Goal: Information Seeking & Learning: Learn about a topic

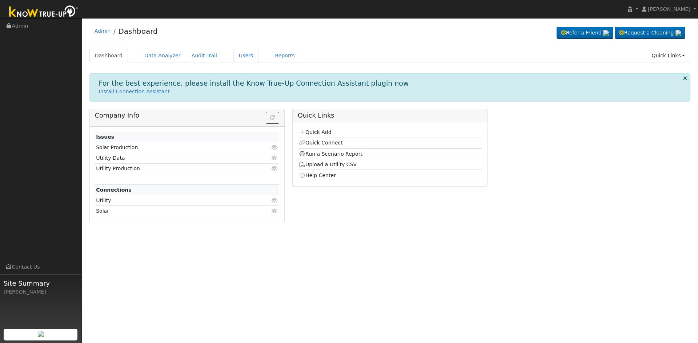
click at [233, 60] on link "Users" at bounding box center [245, 55] width 25 height 13
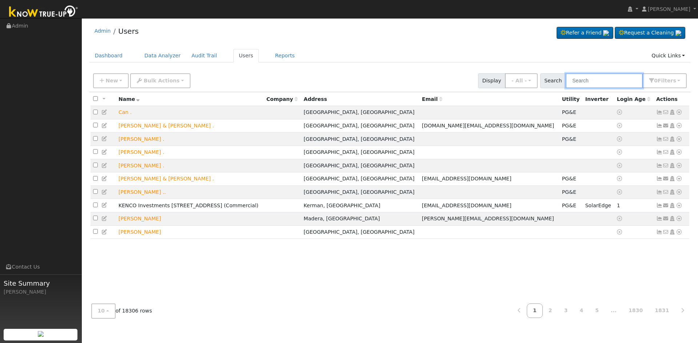
click at [585, 86] on input "text" at bounding box center [603, 80] width 77 height 15
paste input "[PHONE_NUMBER]"
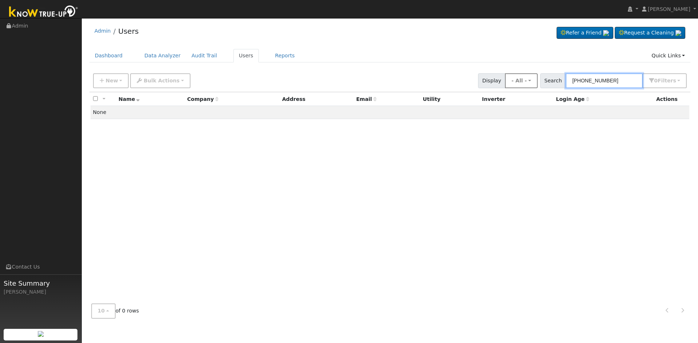
drag, startPoint x: 632, startPoint y: 79, endPoint x: 541, endPoint y: 80, distance: 90.8
click at [541, 80] on div "New Add User Quick Add Quick Connect Quick Convert Lead Bulk Actions Send Email…" at bounding box center [390, 79] width 596 height 17
paste input "[PERSON_NAME]"
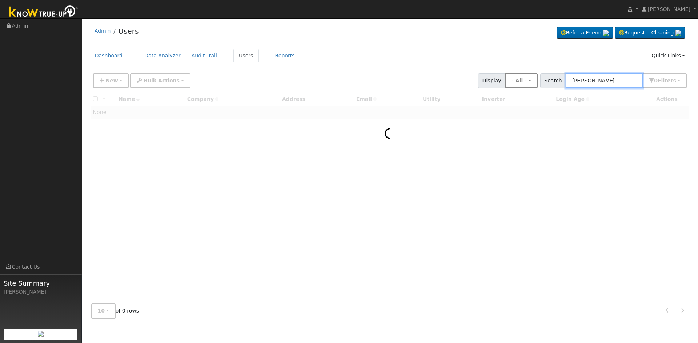
type input "[PERSON_NAME]"
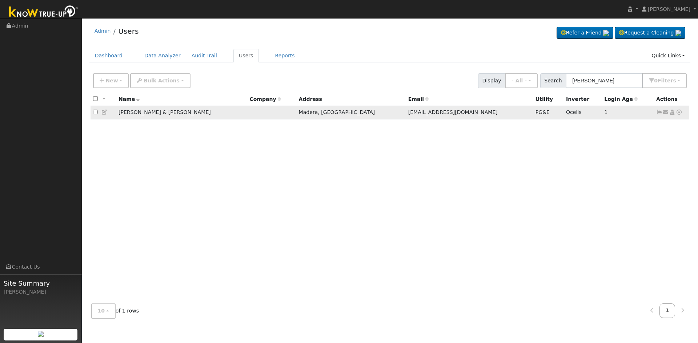
click at [157, 114] on td "[PERSON_NAME] & [PERSON_NAME]" at bounding box center [181, 112] width 131 height 13
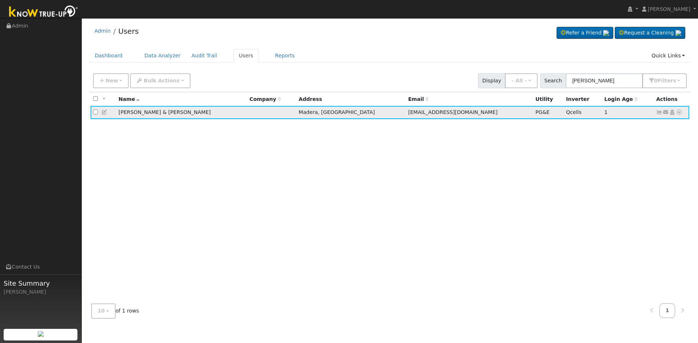
click at [659, 113] on icon at bounding box center [659, 112] width 7 height 5
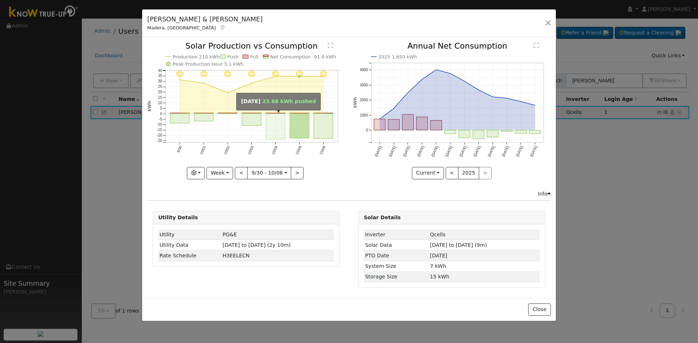
click at [274, 130] on rect "onclick=""" at bounding box center [275, 127] width 19 height 26
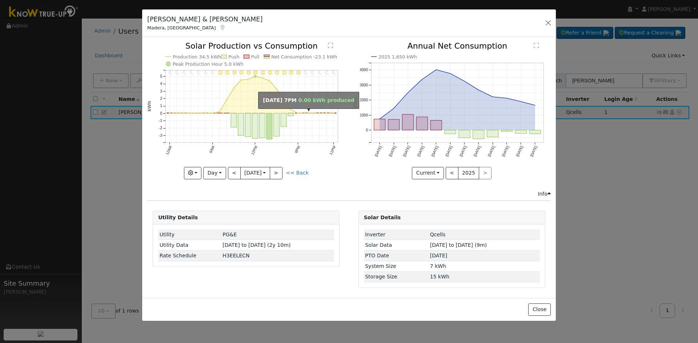
click at [304, 113] on circle "onclick=""" at bounding box center [304, 113] width 1 height 1
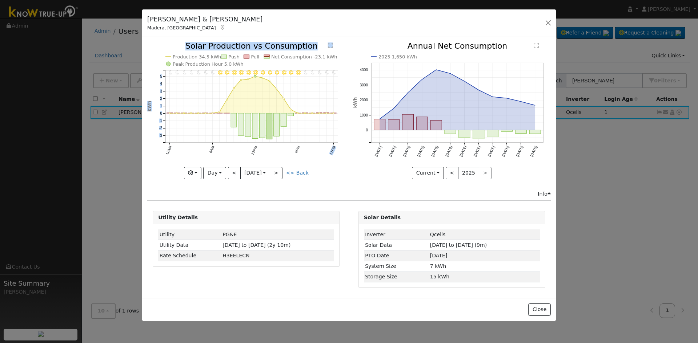
drag, startPoint x: 298, startPoint y: 111, endPoint x: 305, endPoint y: 115, distance: 8.3
click at [305, 115] on icon "11PM - Clear 10PM - Clear 9PM - Clear 8PM - Clear 7PM - Clear 6PM - Clear 5PM -…" at bounding box center [246, 110] width 198 height 136
click at [306, 109] on icon "11PM - Clear 10PM - Clear 9PM - Clear 8PM - Clear 7PM - Clear 6PM - Clear 5PM -…" at bounding box center [246, 110] width 198 height 136
drag, startPoint x: 302, startPoint y: 98, endPoint x: 314, endPoint y: 116, distance: 22.5
click at [314, 116] on icon "11PM - Clear 10PM - Clear 9PM - Clear 8PM - Clear 7PM - Clear 6PM - Clear 5PM -…" at bounding box center [246, 110] width 198 height 136
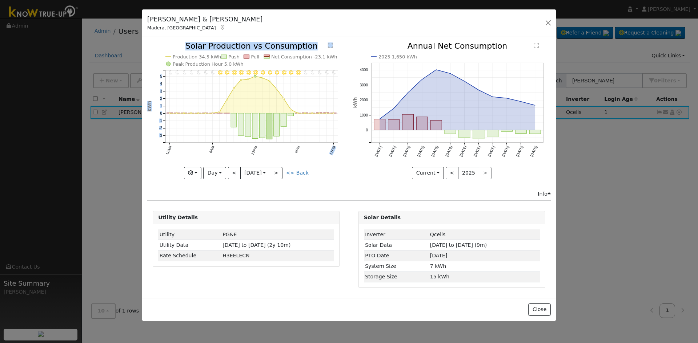
click at [310, 92] on icon "11PM - Clear 10PM - Clear 9PM - Clear 8PM - Clear 7PM - Clear 6PM - Clear 5PM -…" at bounding box center [246, 110] width 198 height 136
click at [237, 170] on button "<" at bounding box center [234, 173] width 13 height 12
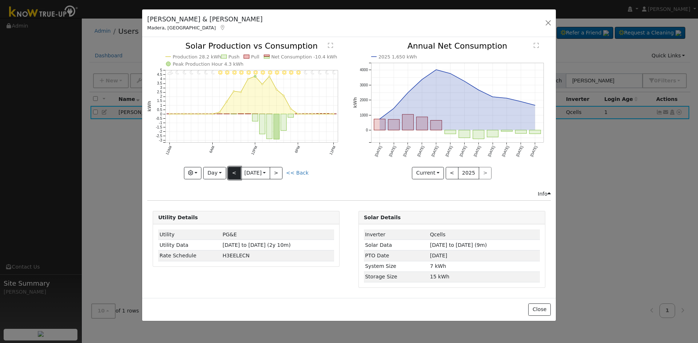
click at [231, 174] on button "<" at bounding box center [234, 173] width 13 height 12
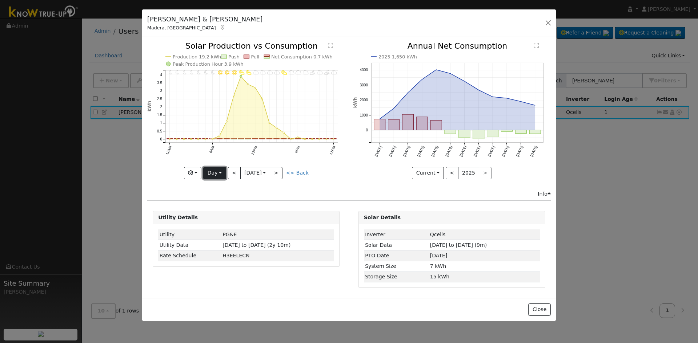
click at [218, 173] on button "Day" at bounding box center [214, 173] width 23 height 12
click at [217, 194] on link "Week" at bounding box center [228, 198] width 51 height 10
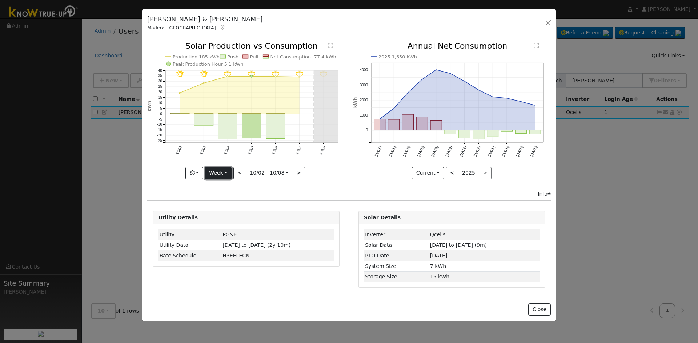
click at [213, 173] on button "Week" at bounding box center [218, 173] width 27 height 12
click at [220, 205] on link "Month" at bounding box center [230, 208] width 51 height 10
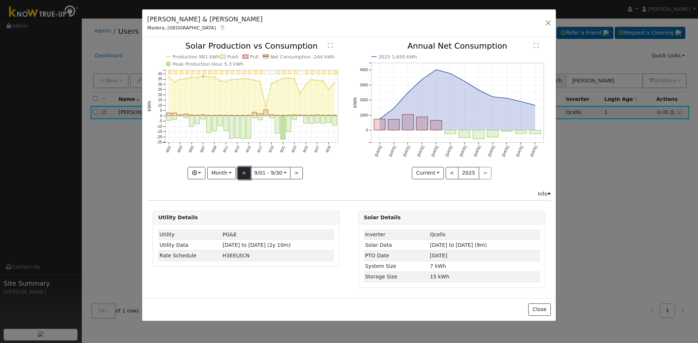
click at [245, 172] on button "<" at bounding box center [244, 173] width 13 height 12
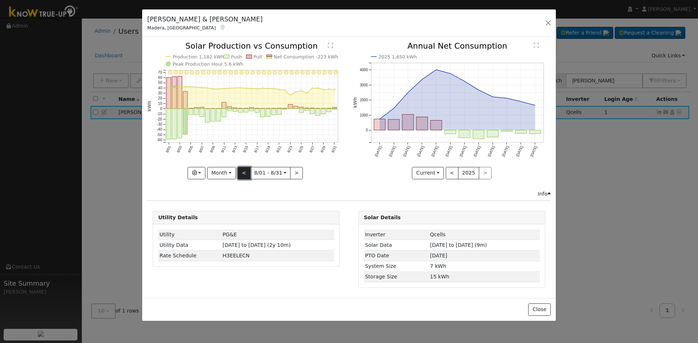
click at [244, 170] on button "<" at bounding box center [244, 173] width 13 height 12
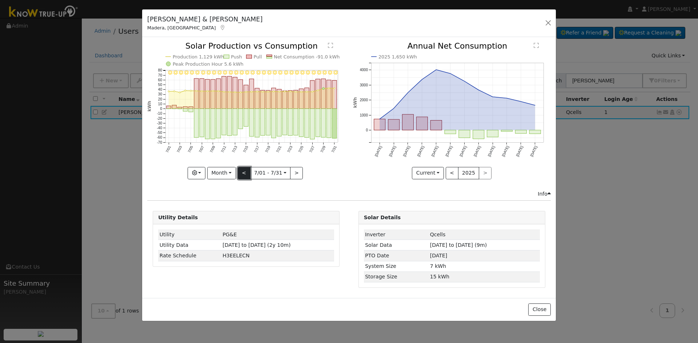
click at [245, 175] on button "<" at bounding box center [244, 173] width 13 height 12
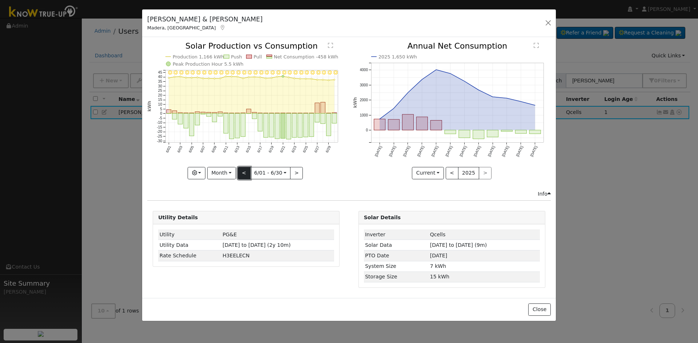
click at [245, 175] on button "<" at bounding box center [244, 173] width 13 height 12
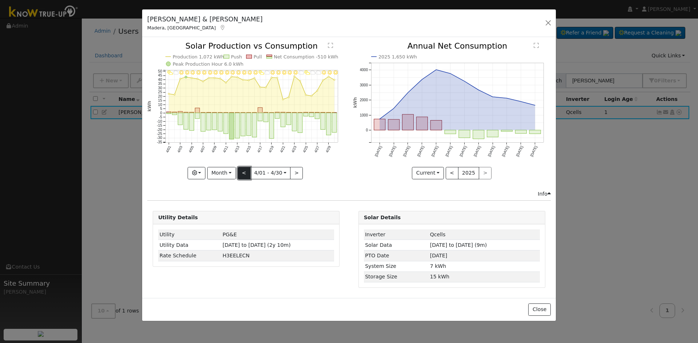
click at [245, 175] on button "<" at bounding box center [244, 173] width 13 height 12
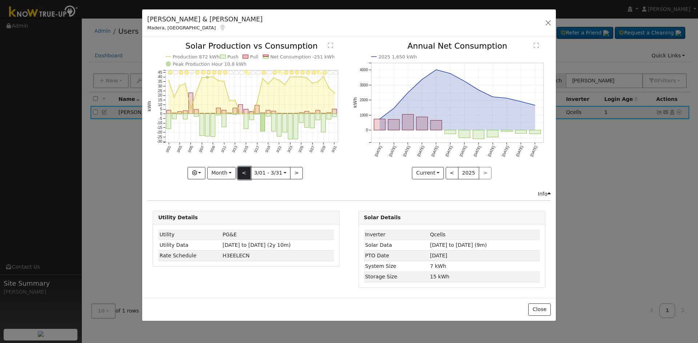
click at [245, 175] on button "<" at bounding box center [244, 173] width 13 height 12
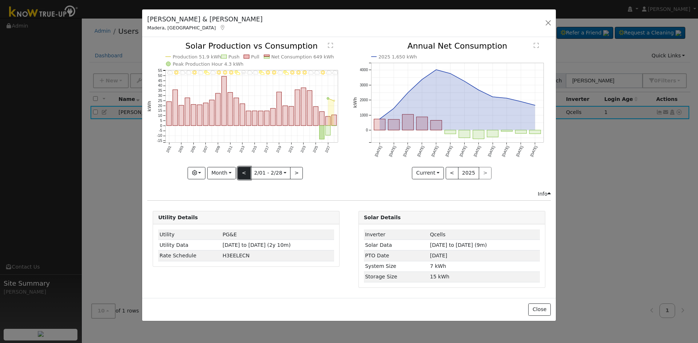
click at [245, 175] on button "<" at bounding box center [244, 173] width 13 height 12
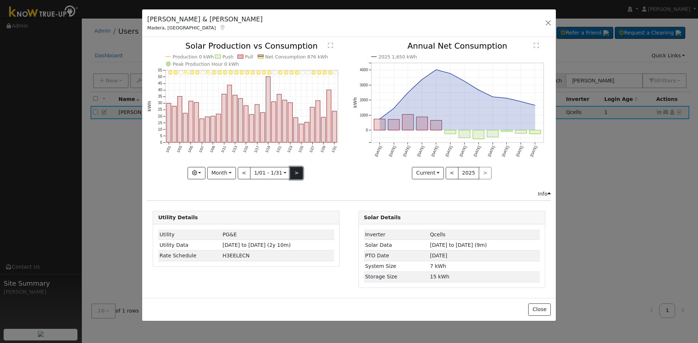
click at [298, 172] on button ">" at bounding box center [296, 173] width 13 height 12
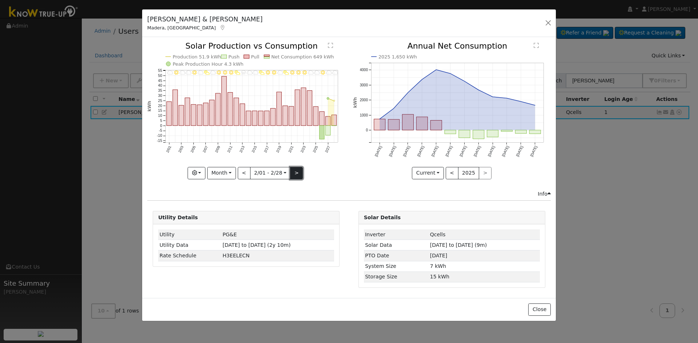
click at [297, 169] on button ">" at bounding box center [296, 173] width 13 height 12
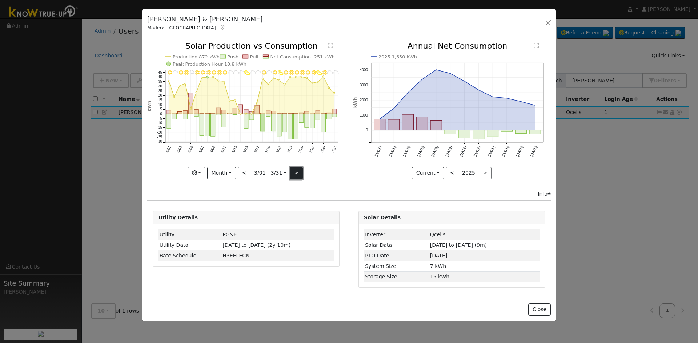
click at [298, 178] on button ">" at bounding box center [296, 173] width 13 height 12
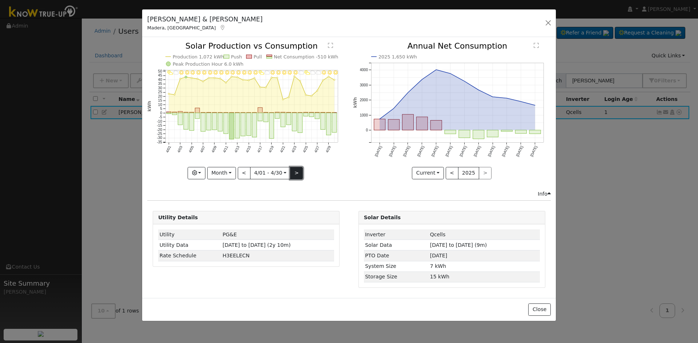
click at [298, 169] on button ">" at bounding box center [296, 173] width 13 height 12
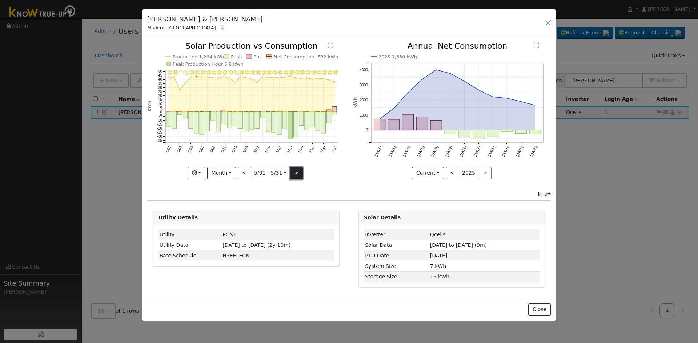
click at [298, 169] on button ">" at bounding box center [296, 173] width 13 height 12
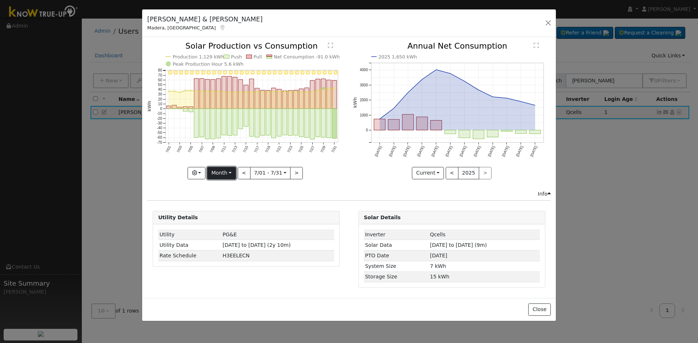
click at [216, 171] on button "Month" at bounding box center [221, 173] width 29 height 12
click at [228, 217] on link "Year" at bounding box center [232, 219] width 51 height 10
type input "[DATE]"
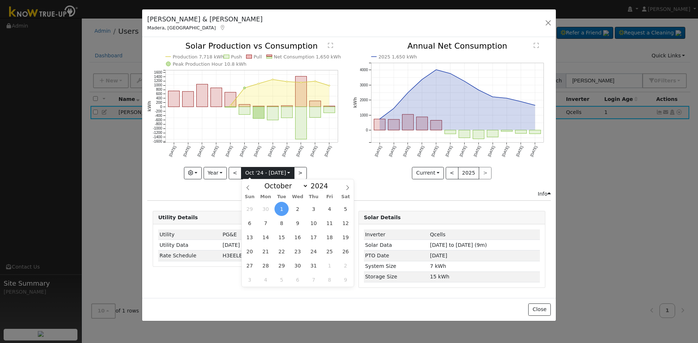
click at [287, 174] on input "[DATE]" at bounding box center [267, 173] width 53 height 12
click at [285, 186] on select "January February March April May June July August September October November De…" at bounding box center [285, 186] width 48 height 9
select select "1"
click at [266, 182] on select "January February March April May June July August September October November De…" at bounding box center [285, 186] width 48 height 9
click at [320, 191] on div "January February March April May June July August September October November [D…" at bounding box center [297, 185] width 84 height 12
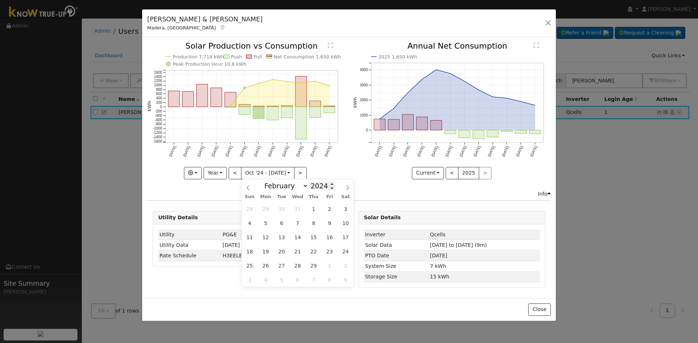
click at [320, 189] on input "2024" at bounding box center [321, 186] width 26 height 8
click at [329, 185] on span at bounding box center [331, 184] width 5 height 4
type input "2025"
click at [341, 207] on span "1" at bounding box center [345, 209] width 14 height 14
type input "[DATE]"
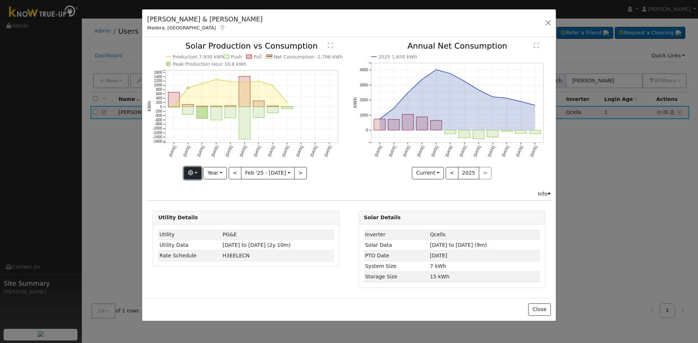
click at [200, 173] on button "button" at bounding box center [193, 173] width 18 height 12
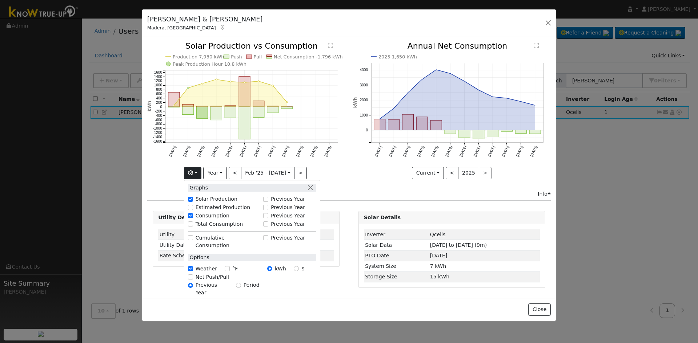
click at [196, 229] on div "Graphs Solar Production Previous Year Estimated Production Previous Year Consum…" at bounding box center [252, 240] width 136 height 121
click at [196, 225] on div "Total Consumption" at bounding box center [224, 225] width 72 height 8
click at [193, 223] on input "Total Consumption" at bounding box center [190, 224] width 5 height 5
checkbox input "true"
click at [193, 199] on input "Solar Production" at bounding box center [190, 199] width 5 height 5
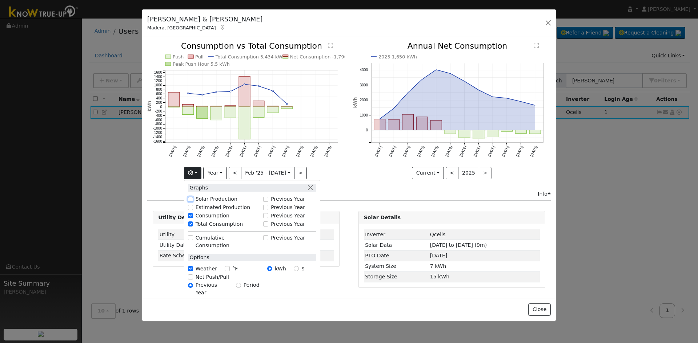
click at [193, 198] on input "Solar Production" at bounding box center [190, 199] width 5 height 5
checkbox input "true"
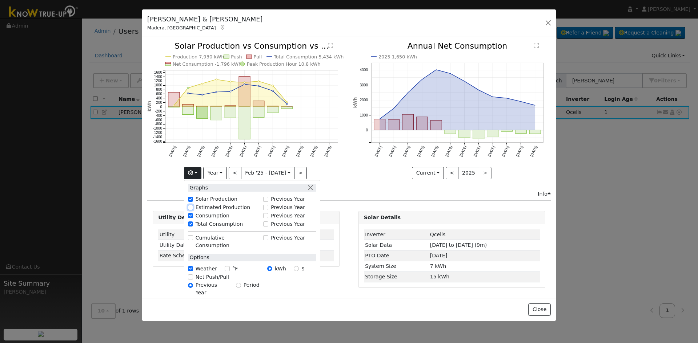
click at [193, 206] on input "Estimated Production" at bounding box center [190, 207] width 5 height 5
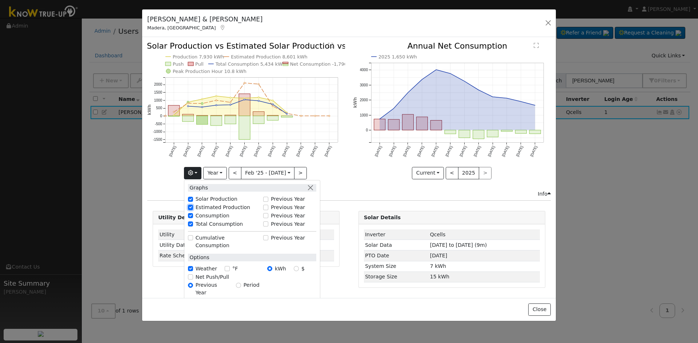
click at [193, 208] on input "Estimated Production" at bounding box center [190, 207] width 5 height 5
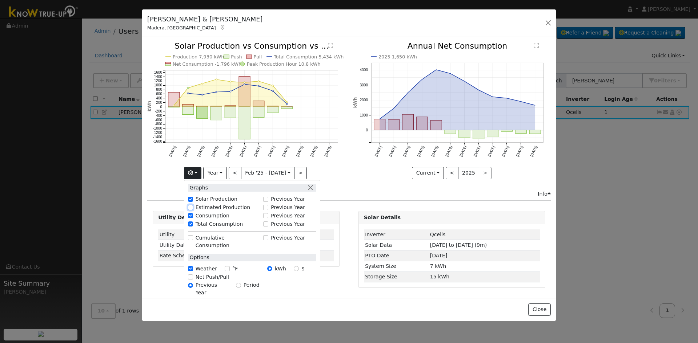
click at [193, 208] on input "Estimated Production" at bounding box center [190, 207] width 5 height 5
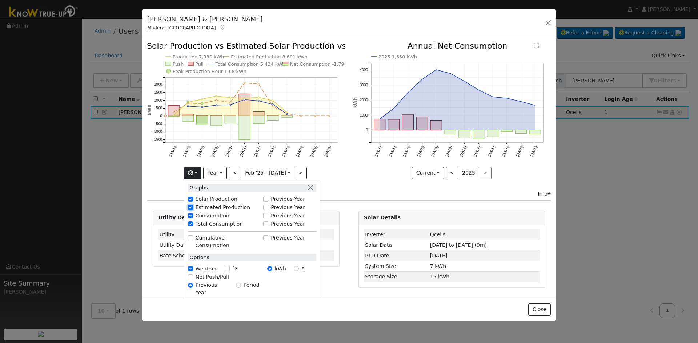
click at [193, 208] on input "Estimated Production" at bounding box center [190, 207] width 5 height 5
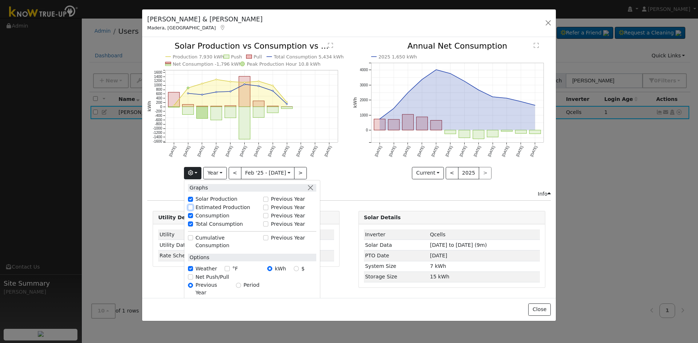
click at [193, 208] on input "Estimated Production" at bounding box center [190, 207] width 5 height 5
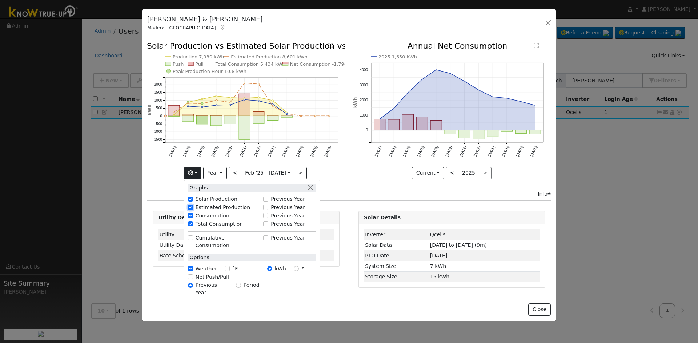
click at [193, 208] on input "Estimated Production" at bounding box center [190, 207] width 5 height 5
checkbox input "false"
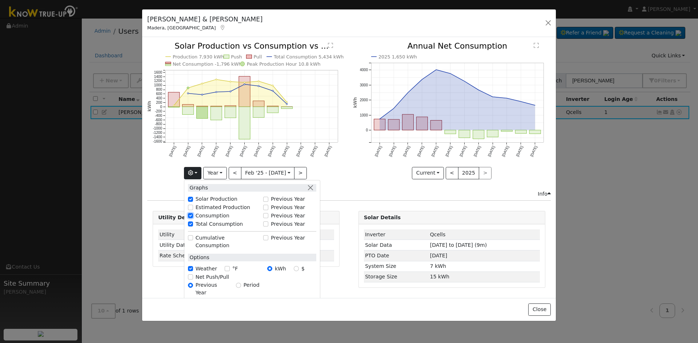
click at [191, 214] on input "Consumption" at bounding box center [190, 215] width 5 height 5
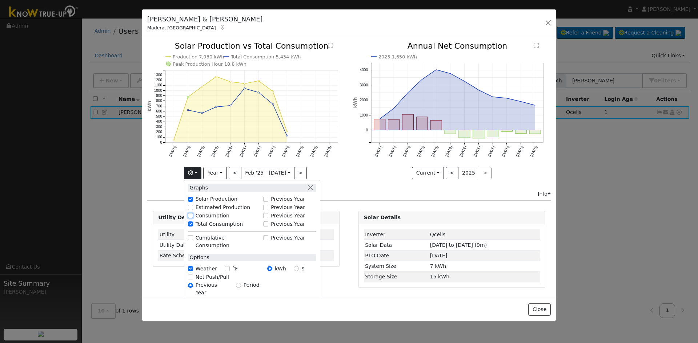
click at [193, 215] on input "Consumption" at bounding box center [190, 215] width 5 height 5
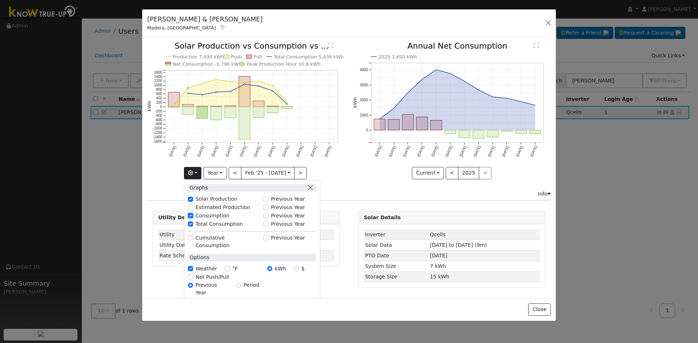
click at [193, 215] on input "Consumption" at bounding box center [190, 215] width 5 height 5
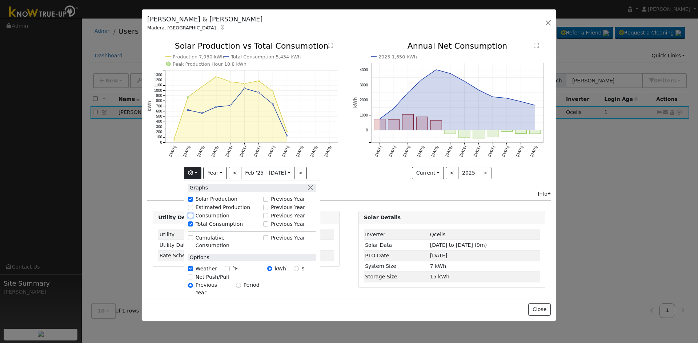
click at [193, 215] on input "Consumption" at bounding box center [190, 215] width 5 height 5
checkbox input "true"
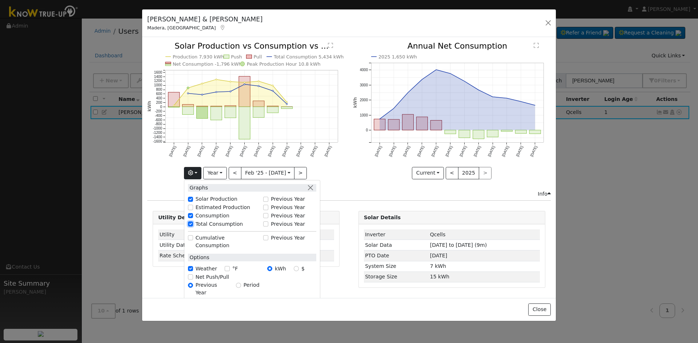
click at [193, 223] on input "Total Consumption" at bounding box center [190, 224] width 5 height 5
checkbox input "true"
click at [263, 199] on div "Solar Production" at bounding box center [223, 199] width 79 height 8
click at [268, 199] on input "Previous Year" at bounding box center [265, 199] width 5 height 5
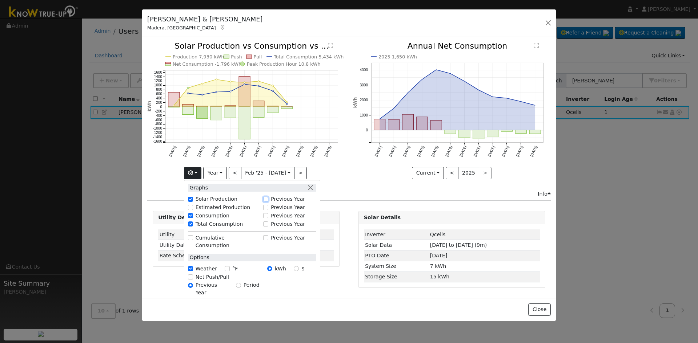
checkbox input "true"
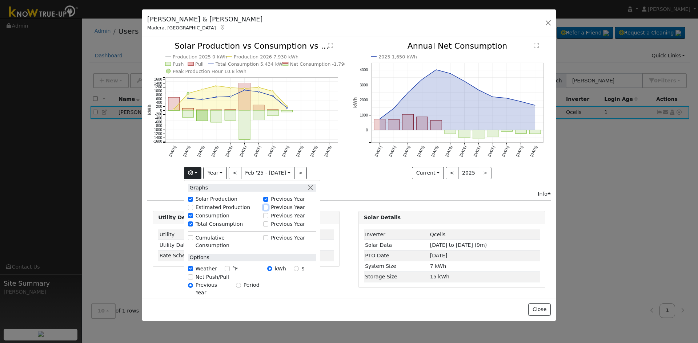
click at [268, 209] on input "Previous Year" at bounding box center [265, 207] width 5 height 5
checkbox input "true"
checkbox input "false"
checkbox input "true"
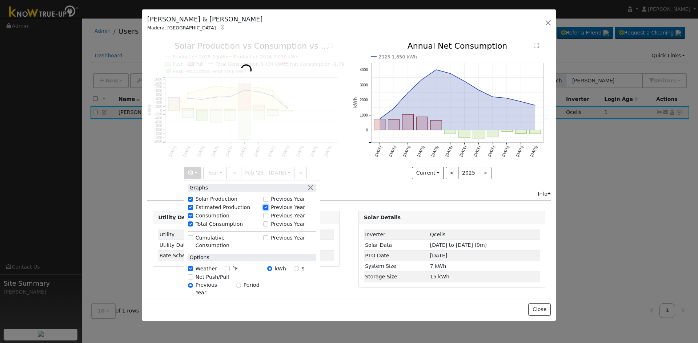
click at [268, 209] on input "Previous Year" at bounding box center [265, 207] width 5 height 5
checkbox input "false"
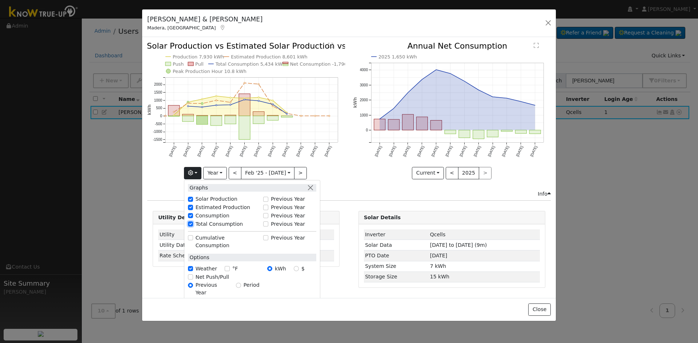
click at [193, 223] on input "Total Consumption" at bounding box center [190, 224] width 5 height 5
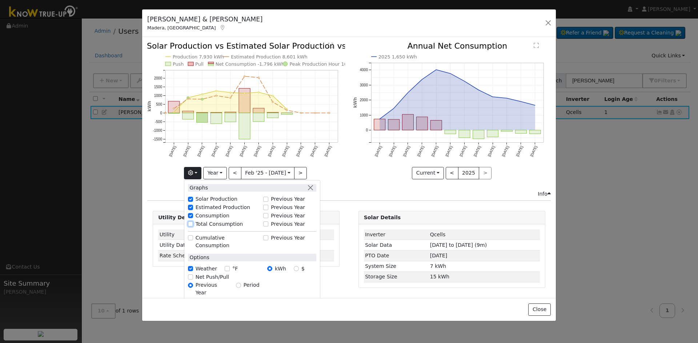
click at [193, 223] on input "Total Consumption" at bounding box center [190, 224] width 5 height 5
checkbox input "true"
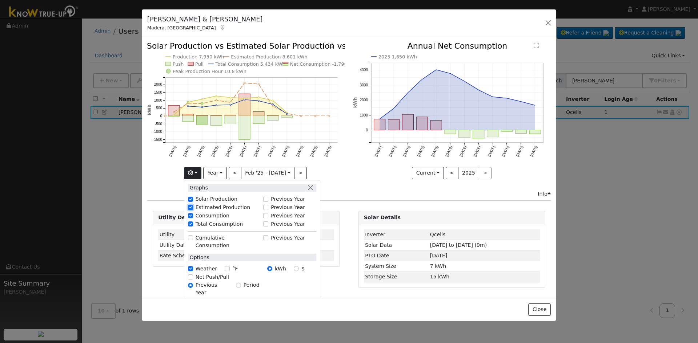
click at [192, 207] on input "Estimated Production" at bounding box center [190, 207] width 5 height 5
checkbox input "false"
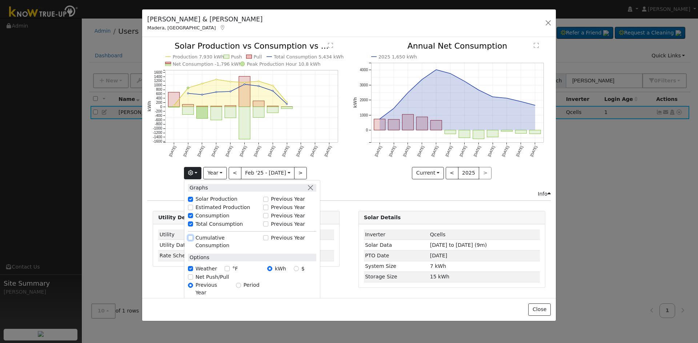
click at [193, 239] on input "Cumulative Consumption" at bounding box center [190, 237] width 5 height 5
checkbox input "true"
checkbox input "false"
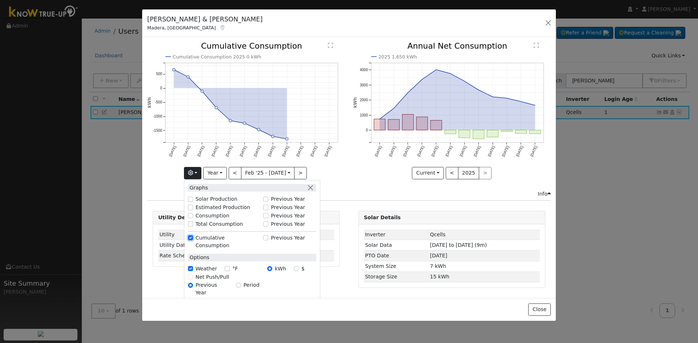
click at [193, 239] on input "Cumulative Consumption" at bounding box center [190, 237] width 5 height 5
checkbox input "false"
checkbox input "true"
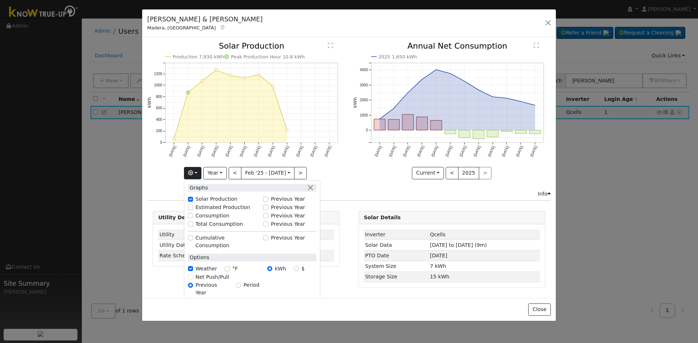
click at [193, 274] on div "Net Push/Pull" at bounding box center [252, 278] width 128 height 8
click at [194, 274] on div "Net Push/Pull" at bounding box center [252, 278] width 128 height 8
click at [193, 224] on input "Total Consumption" at bounding box center [190, 224] width 5 height 5
checkbox input "true"
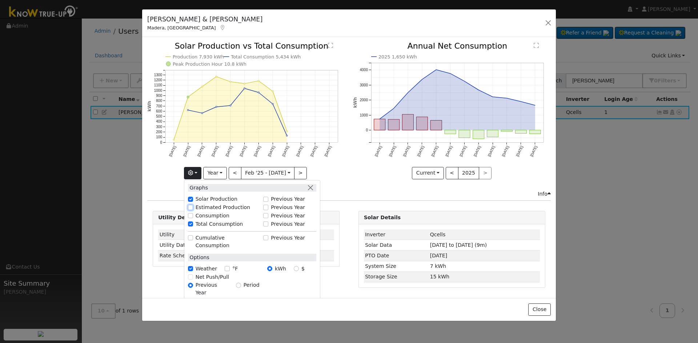
click at [193, 209] on input "Estimated Production" at bounding box center [190, 207] width 5 height 5
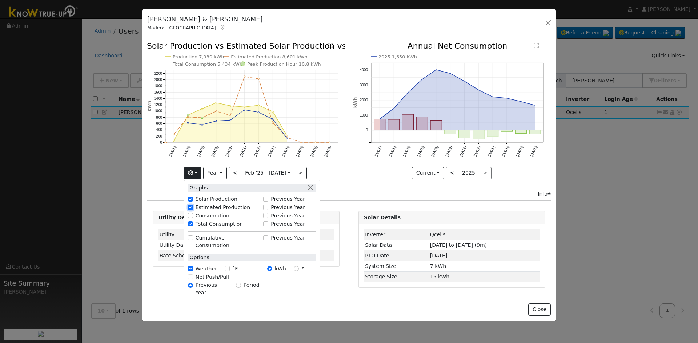
click at [193, 209] on input "Estimated Production" at bounding box center [190, 207] width 5 height 5
checkbox input "false"
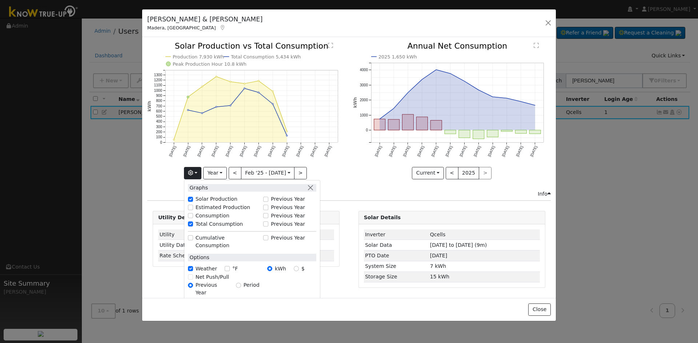
click at [194, 221] on div "Total Consumption" at bounding box center [224, 225] width 72 height 8
click at [193, 216] on input "Consumption" at bounding box center [190, 215] width 5 height 5
checkbox input "true"
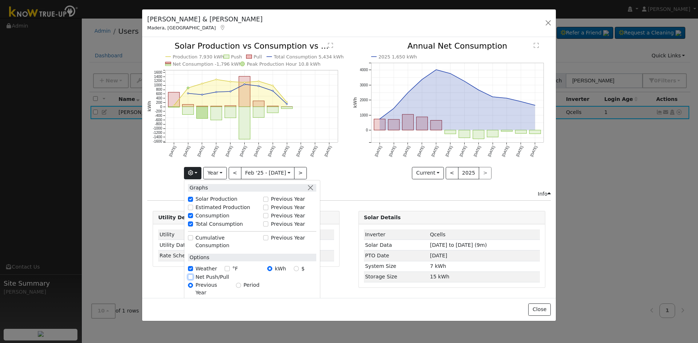
click at [193, 275] on input "Net Push/Pull" at bounding box center [190, 277] width 5 height 5
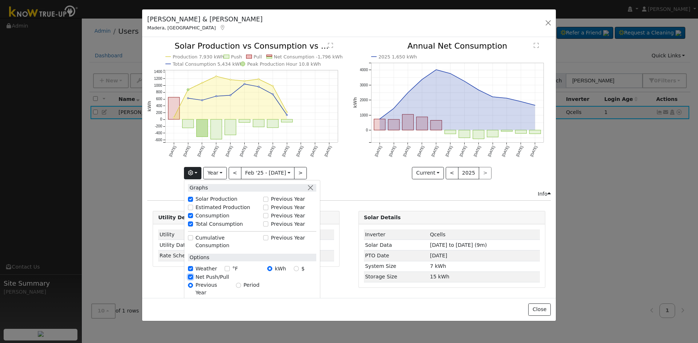
click at [193, 275] on input "Net Push/Pull" at bounding box center [190, 277] width 5 height 5
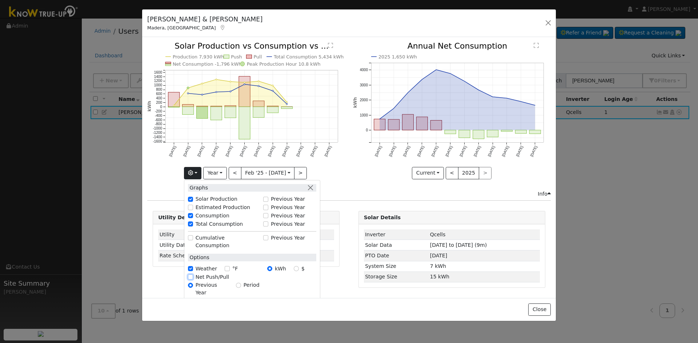
click at [193, 275] on input "Net Push/Pull" at bounding box center [190, 277] width 5 height 5
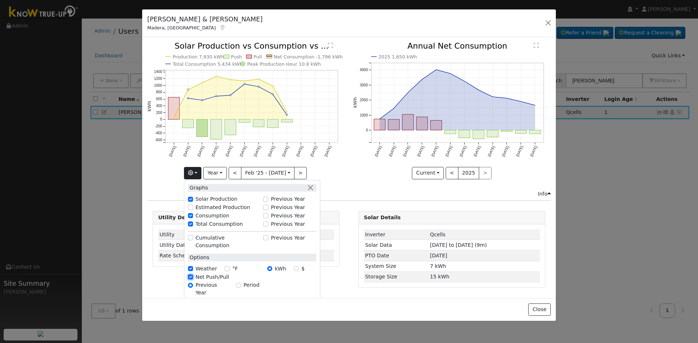
click at [193, 275] on input "Net Push/Pull" at bounding box center [190, 277] width 5 height 5
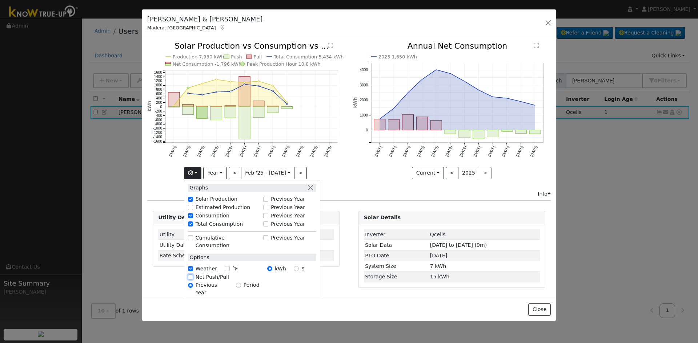
click at [193, 275] on input "Net Push/Pull" at bounding box center [190, 277] width 5 height 5
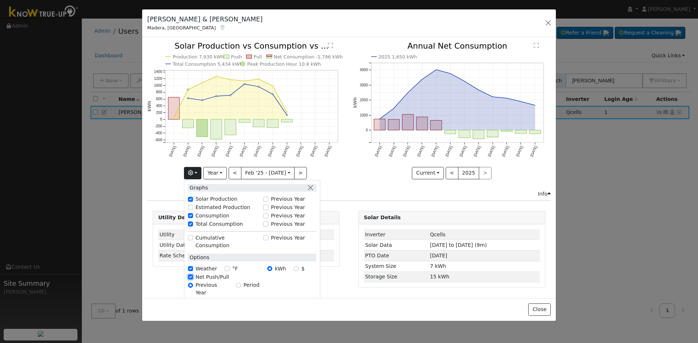
click at [193, 275] on input "Net Push/Pull" at bounding box center [190, 277] width 5 height 5
checkbox input "false"
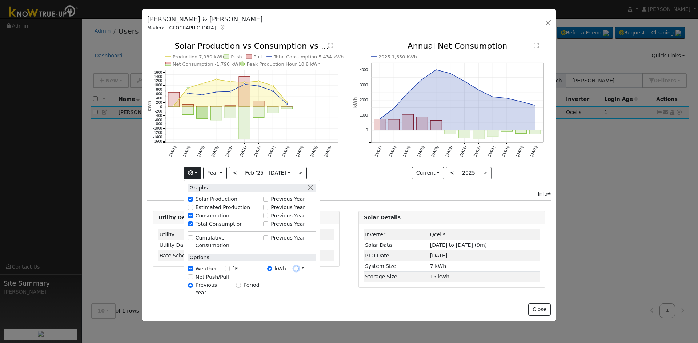
click at [298, 266] on input "$" at bounding box center [296, 268] width 5 height 5
radio input "true"
radio input "false"
click at [298, 266] on input "$" at bounding box center [296, 268] width 5 height 5
click at [226, 266] on input "°F" at bounding box center [227, 268] width 5 height 5
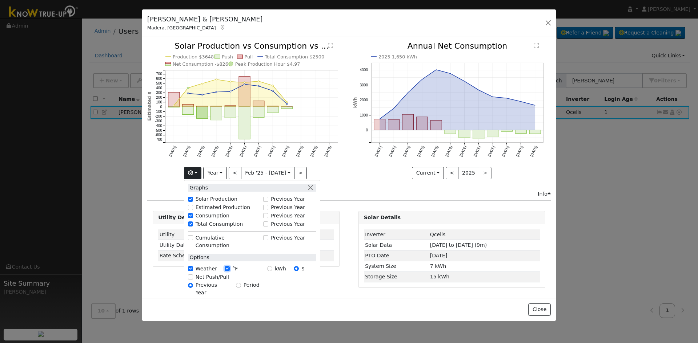
click at [227, 266] on input "°F" at bounding box center [227, 268] width 5 height 5
checkbox input "false"
click at [272, 266] on input "kWh" at bounding box center [269, 268] width 5 height 5
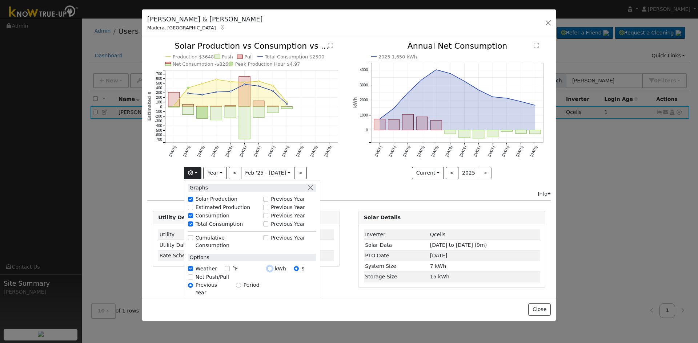
radio input "true"
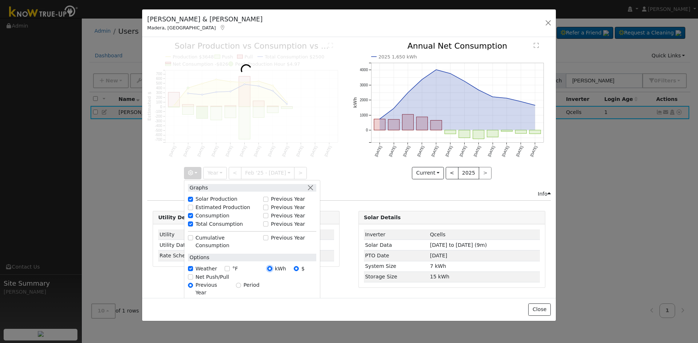
radio input "false"
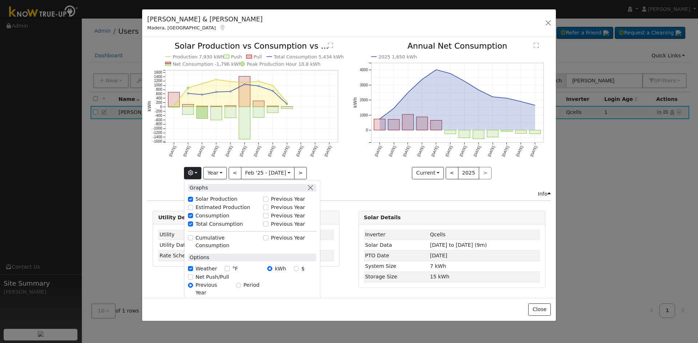
click at [176, 190] on div "Production 7,930 kWh Push Pull Total Consumption 5,434 kWh Net Consumption -1,7…" at bounding box center [246, 116] width 205 height 148
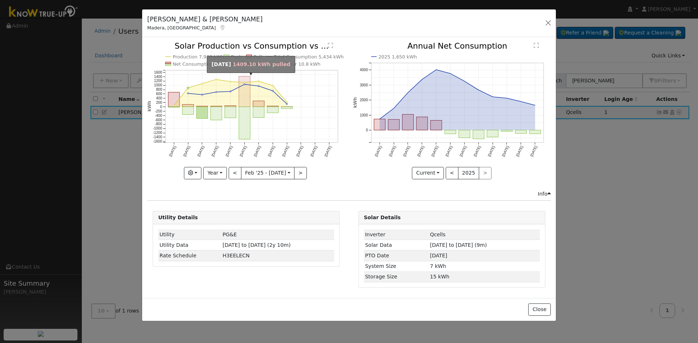
click at [245, 93] on rect "onclick=""" at bounding box center [244, 92] width 11 height 31
type input "[DATE]"
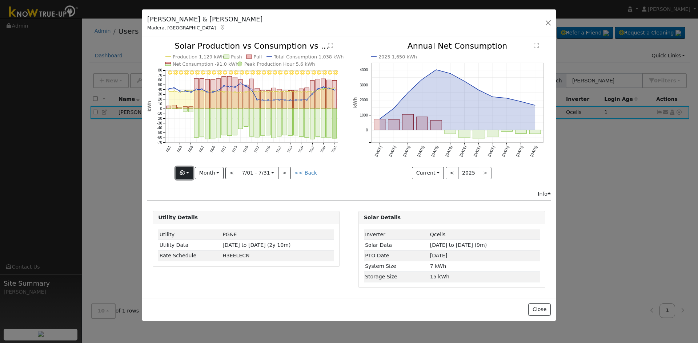
click at [192, 171] on button "button" at bounding box center [184, 173] width 18 height 12
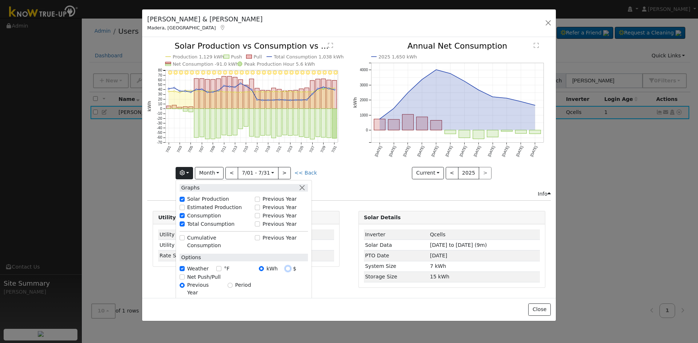
click at [290, 266] on input "$" at bounding box center [287, 268] width 5 height 5
radio input "true"
click at [263, 266] on input "kWh" at bounding box center [261, 268] width 5 height 5
radio input "true"
radio input "false"
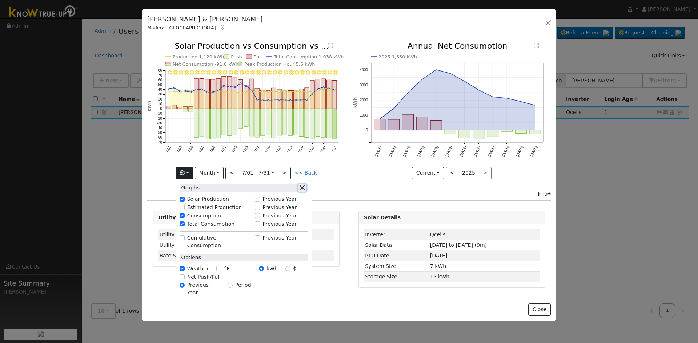
click at [305, 187] on button "button" at bounding box center [302, 188] width 8 height 8
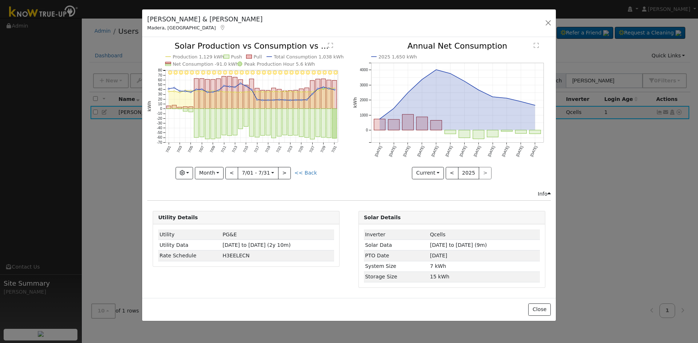
click at [305, 187] on div "7/31 - Clear 7/30 - Clear 7/29 - Clear 7/28 - MostlyClear 7/27 - Clear 7/26 - C…" at bounding box center [246, 116] width 205 height 148
click at [284, 178] on button ">" at bounding box center [284, 173] width 13 height 12
type input "[DATE]"
